Goal: Check status: Check status

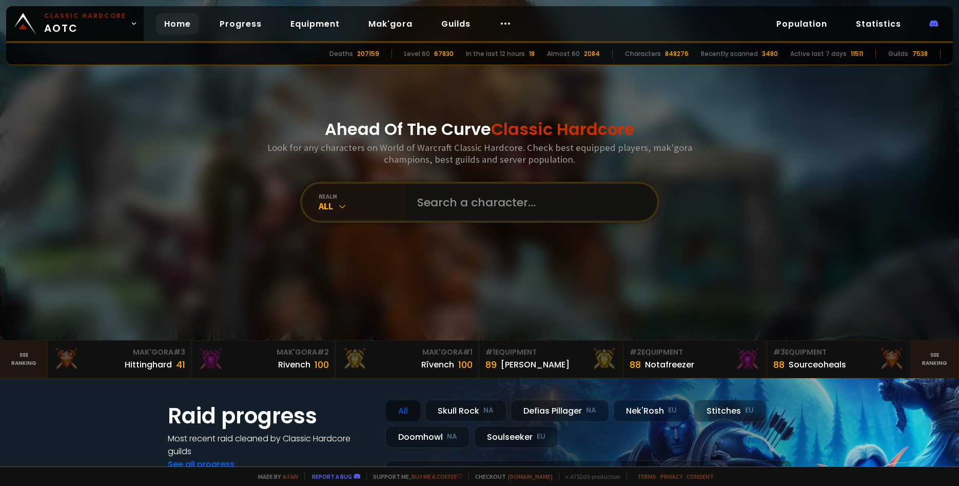
click at [505, 200] on input "text" at bounding box center [528, 202] width 234 height 37
type input "Danterage"
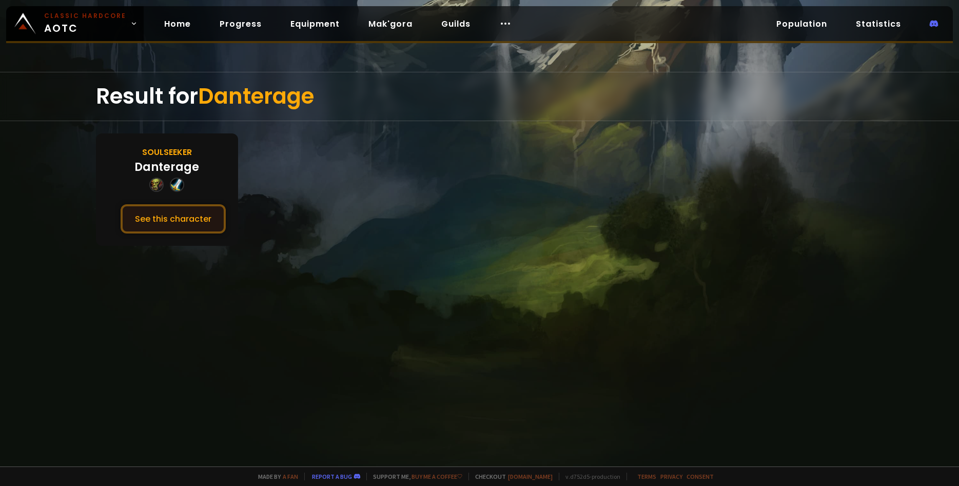
click at [172, 218] on button "See this character" at bounding box center [173, 218] width 105 height 29
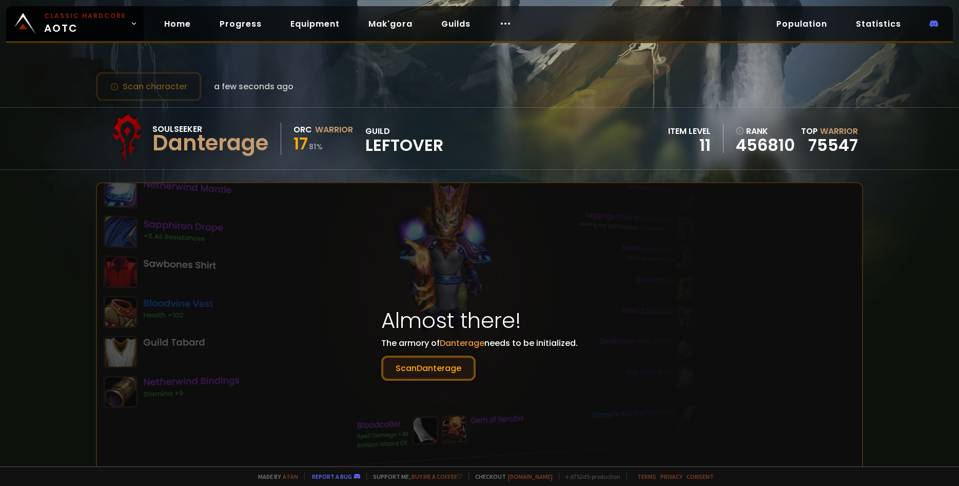
click at [422, 362] on button "Scan Danterage" at bounding box center [428, 368] width 94 height 25
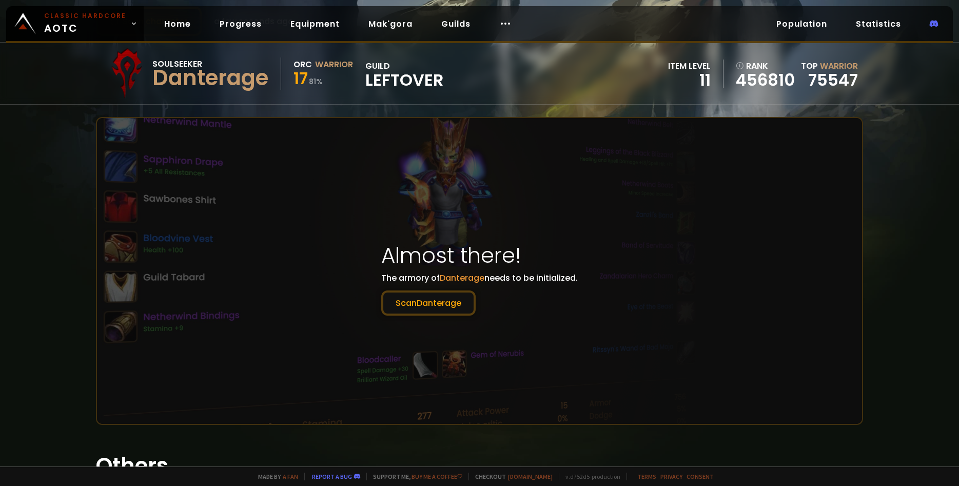
scroll to position [71, 0]
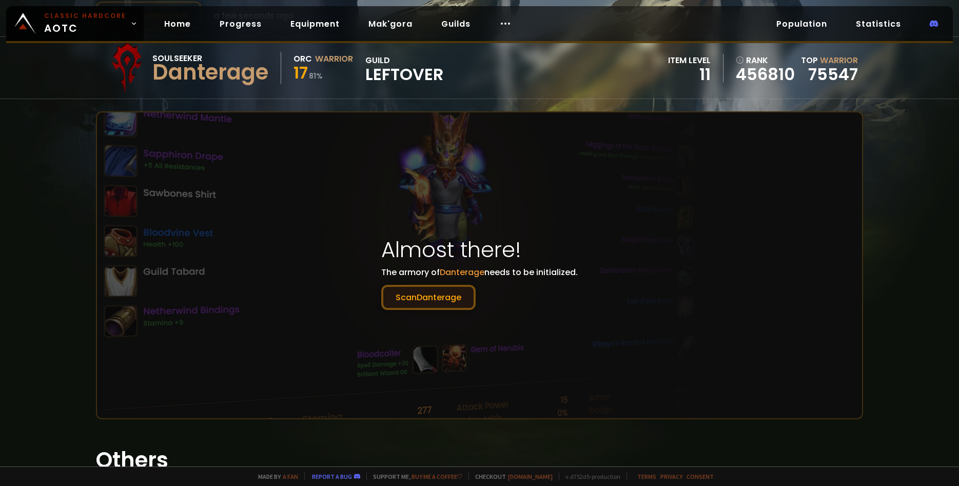
click at [424, 299] on button "Scan Danterage" at bounding box center [428, 297] width 94 height 25
click at [431, 293] on button "Scan Danterage" at bounding box center [428, 297] width 94 height 25
click at [432, 293] on button "Scan Danterage" at bounding box center [428, 297] width 94 height 25
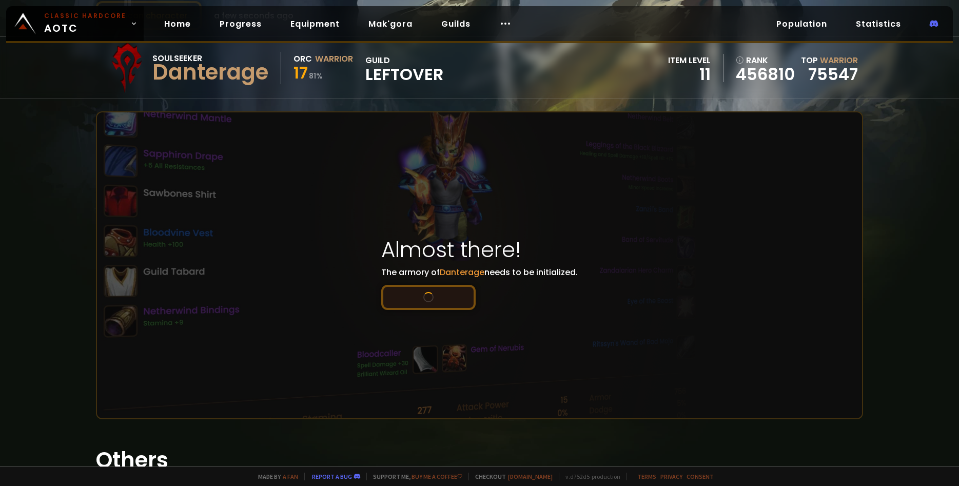
click at [432, 292] on button "Scan Danterage" at bounding box center [428, 297] width 94 height 25
